Goal: Transaction & Acquisition: Purchase product/service

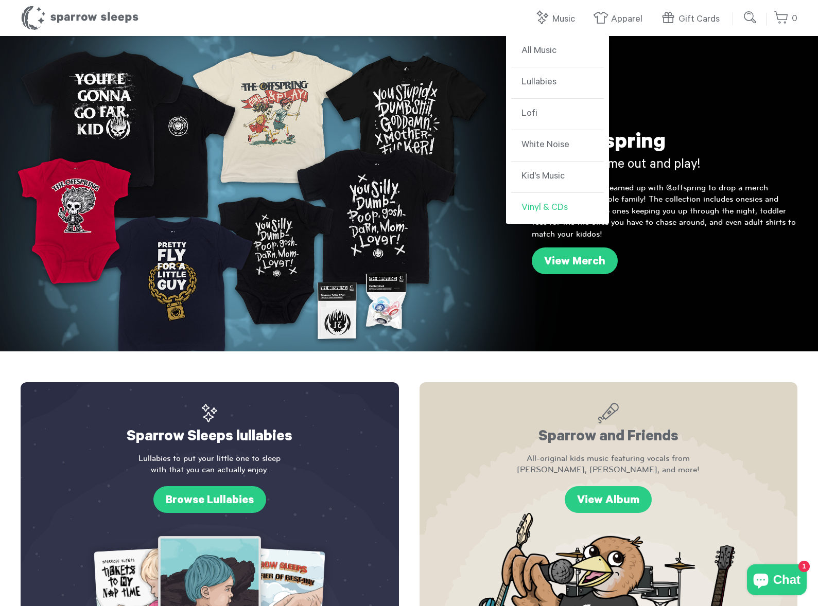
click at [549, 207] on link "Vinyl & CDs" at bounding box center [557, 208] width 93 height 31
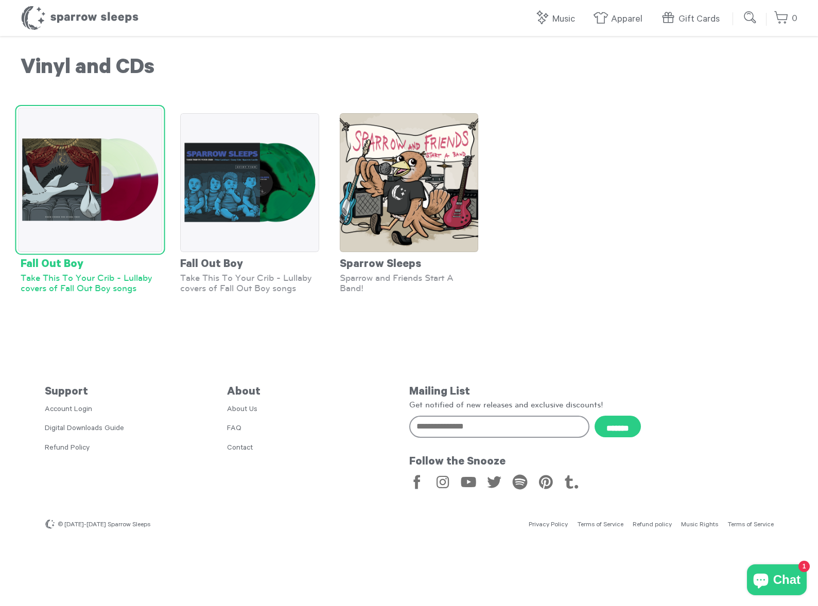
click at [69, 264] on div "Fall Out Boy" at bounding box center [90, 262] width 139 height 21
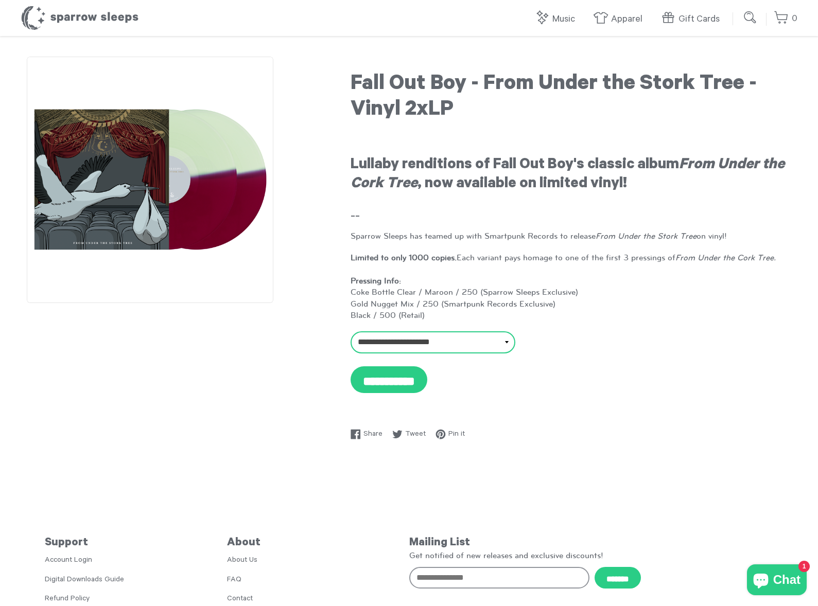
click at [500, 342] on select "**********" at bounding box center [432, 342] width 165 height 22
